Goal: Task Accomplishment & Management: Use online tool/utility

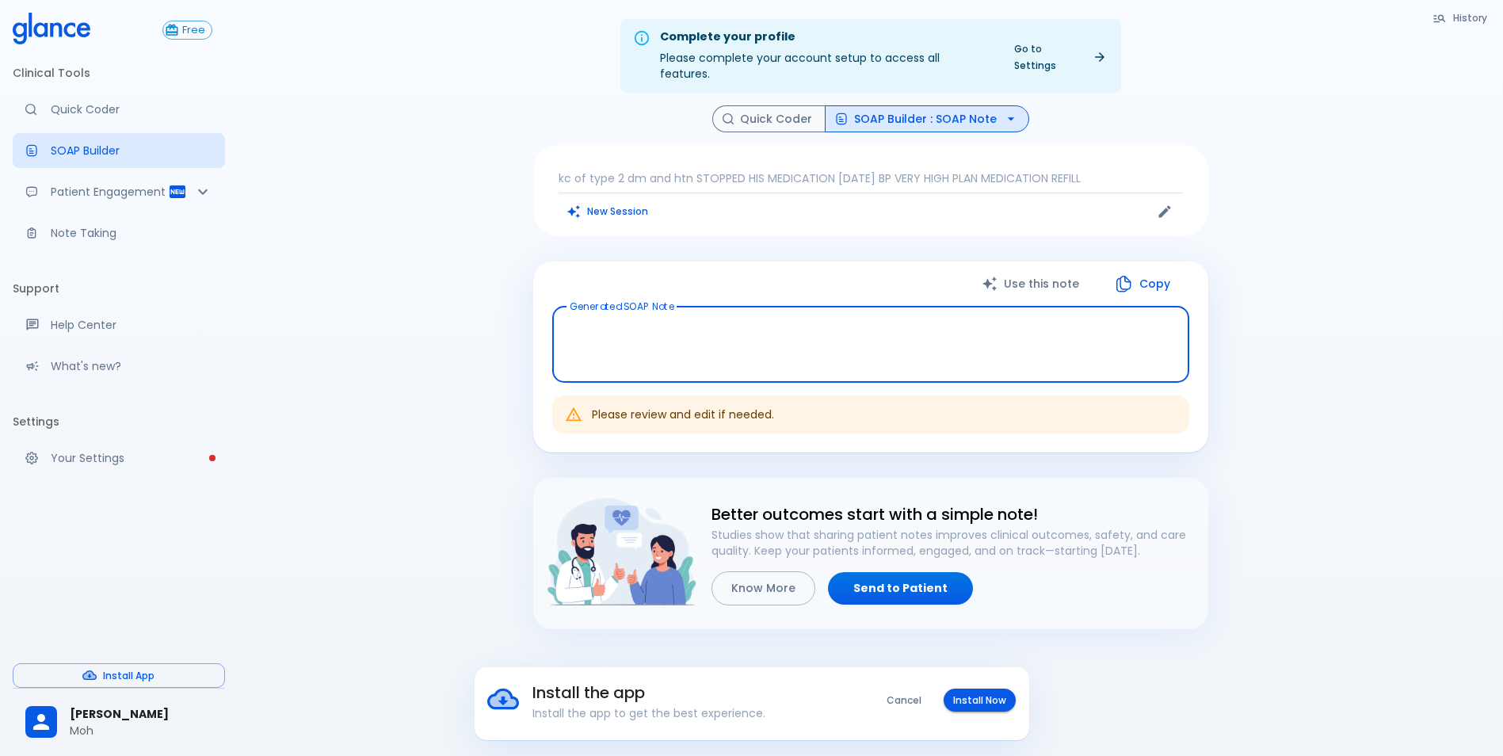
drag, startPoint x: 0, startPoint y: 0, endPoint x: 686, endPoint y: 159, distance: 704.2
click at [686, 170] on p "kc of type 2 dm and htn STOPPED HIS MEDICATION [DATE] BP VERY HIGH PLAN MEDICAT…" at bounding box center [870, 178] width 624 height 16
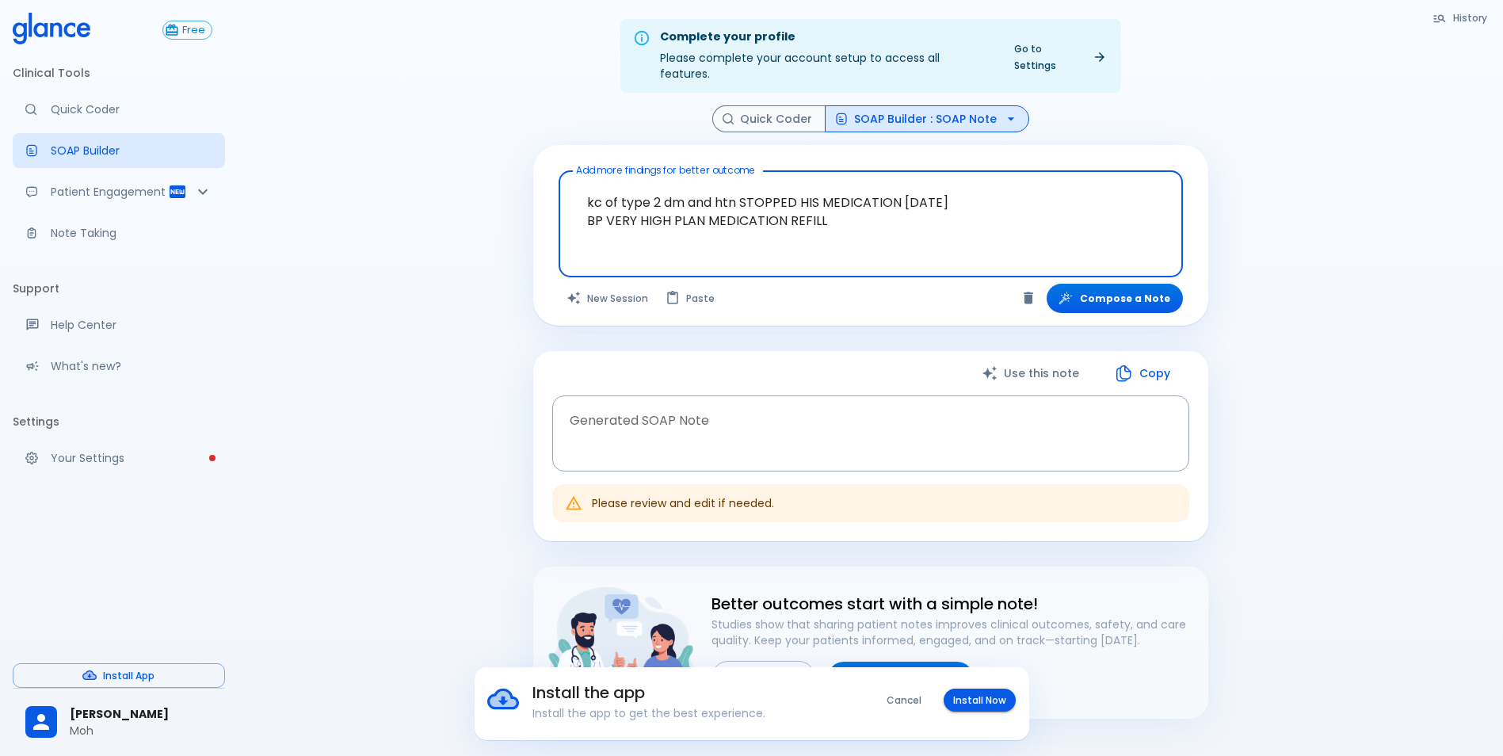
drag, startPoint x: 1023, startPoint y: 207, endPoint x: 960, endPoint y: 207, distance: 63.4
click at [1021, 207] on textarea "kc of type 2 dm and htn STOPPED HIS MEDICATION [DATE] BP VERY HIGH PLAN MEDICAT…" at bounding box center [871, 211] width 602 height 68
click at [960, 207] on textarea "kc of type 2 dm and htn STOPPED HIS MEDICATION [DATE] BP VERY HIGH PLAN MEDICAT…" at bounding box center [871, 211] width 602 height 68
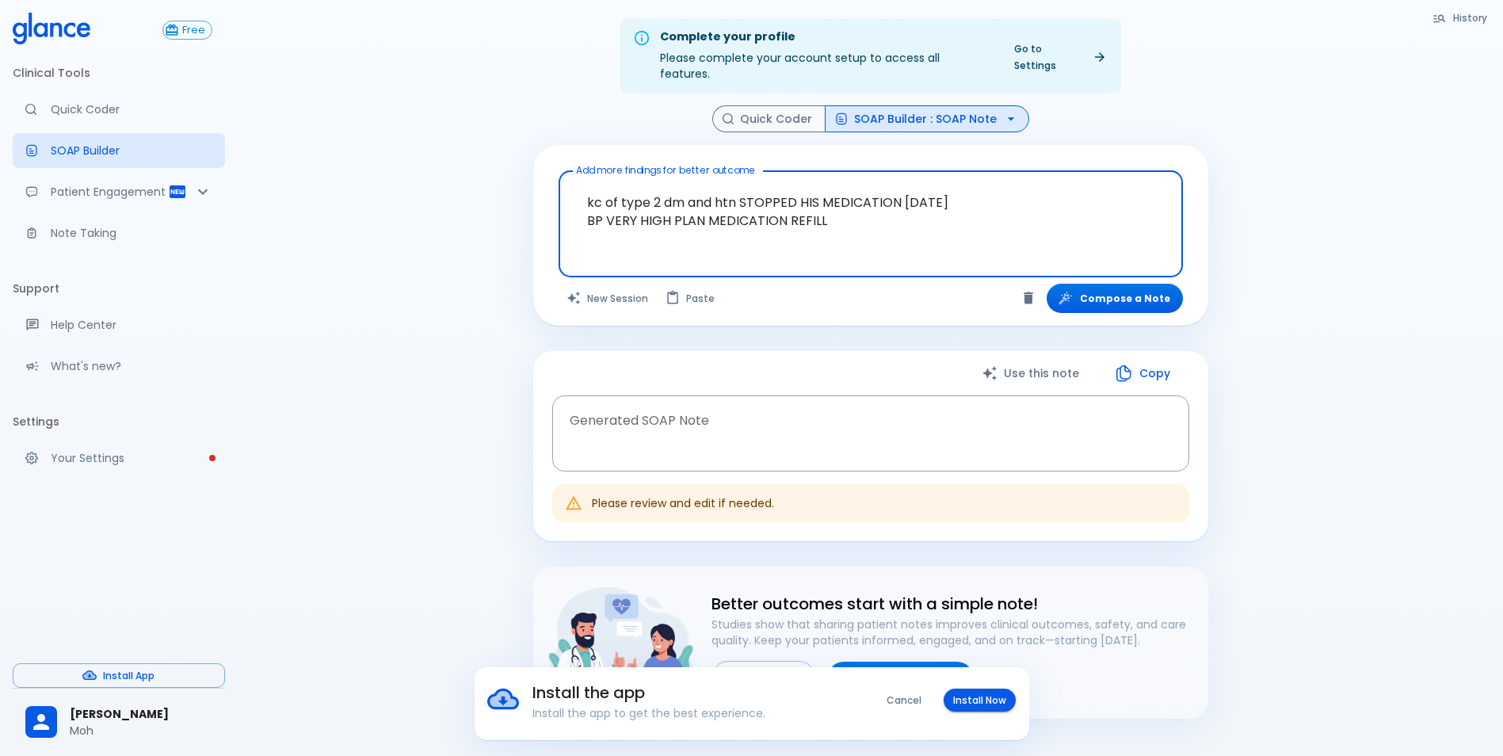
click at [960, 207] on textarea "kc of type 2 dm and htn STOPPED HIS MEDICATION [DATE] BP VERY HIGH PLAN MEDICAT…" at bounding box center [871, 211] width 602 height 68
click at [958, 207] on textarea "kc of type 2 dm and htn STOPPED HIS MEDICATION [DATE] BP VERY HIGH PLAN MEDICAT…" at bounding box center [871, 211] width 602 height 68
drag, startPoint x: 958, startPoint y: 207, endPoint x: 586, endPoint y: 170, distance: 373.3
click at [586, 177] on textarea "kc of type 2 dm and htn STOPPED HIS MEDICATION [DATE] BP VERY HIGH PLAN MEDICAT…" at bounding box center [871, 211] width 602 height 68
